Goal: Check status: Check status

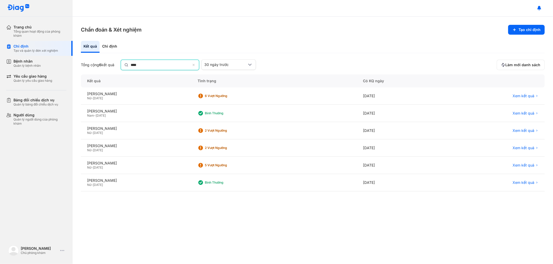
click at [196, 63] on icon at bounding box center [193, 65] width 3 height 4
click at [190, 63] on input "****" at bounding box center [161, 64] width 60 height 9
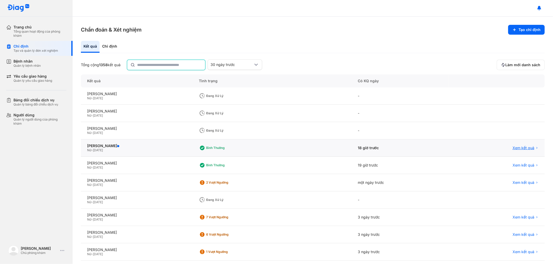
click at [512, 147] on span "Xem kết quả" at bounding box center [523, 148] width 22 height 5
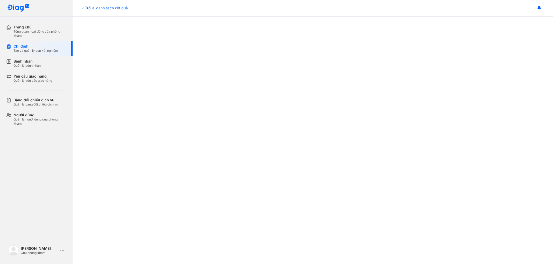
scroll to position [265, 0]
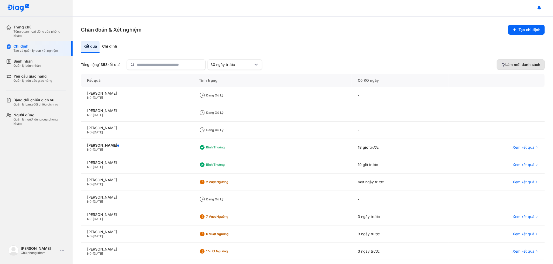
click at [507, 65] on span "Làm mới danh sách" at bounding box center [522, 64] width 35 height 5
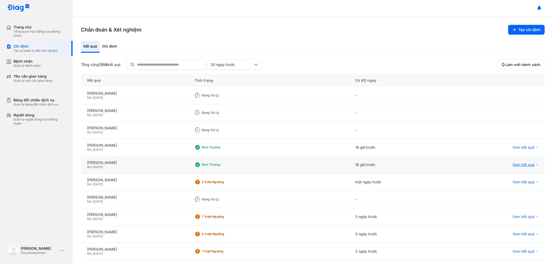
click at [517, 165] on span "Xem kết quả" at bounding box center [523, 165] width 22 height 5
